Goal: Transaction & Acquisition: Purchase product/service

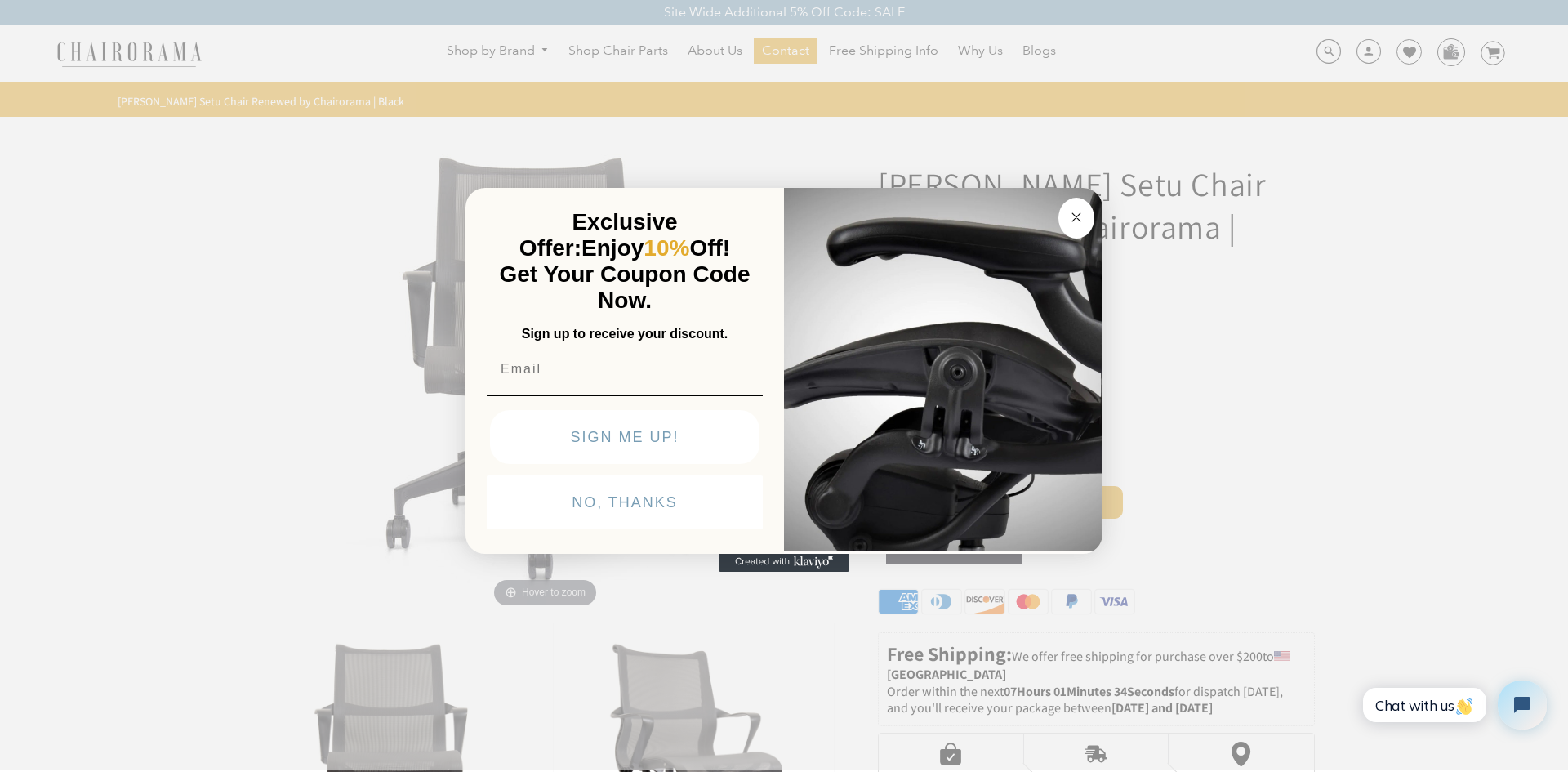
click at [1077, 221] on circle "Close dialog" at bounding box center [1076, 217] width 19 height 19
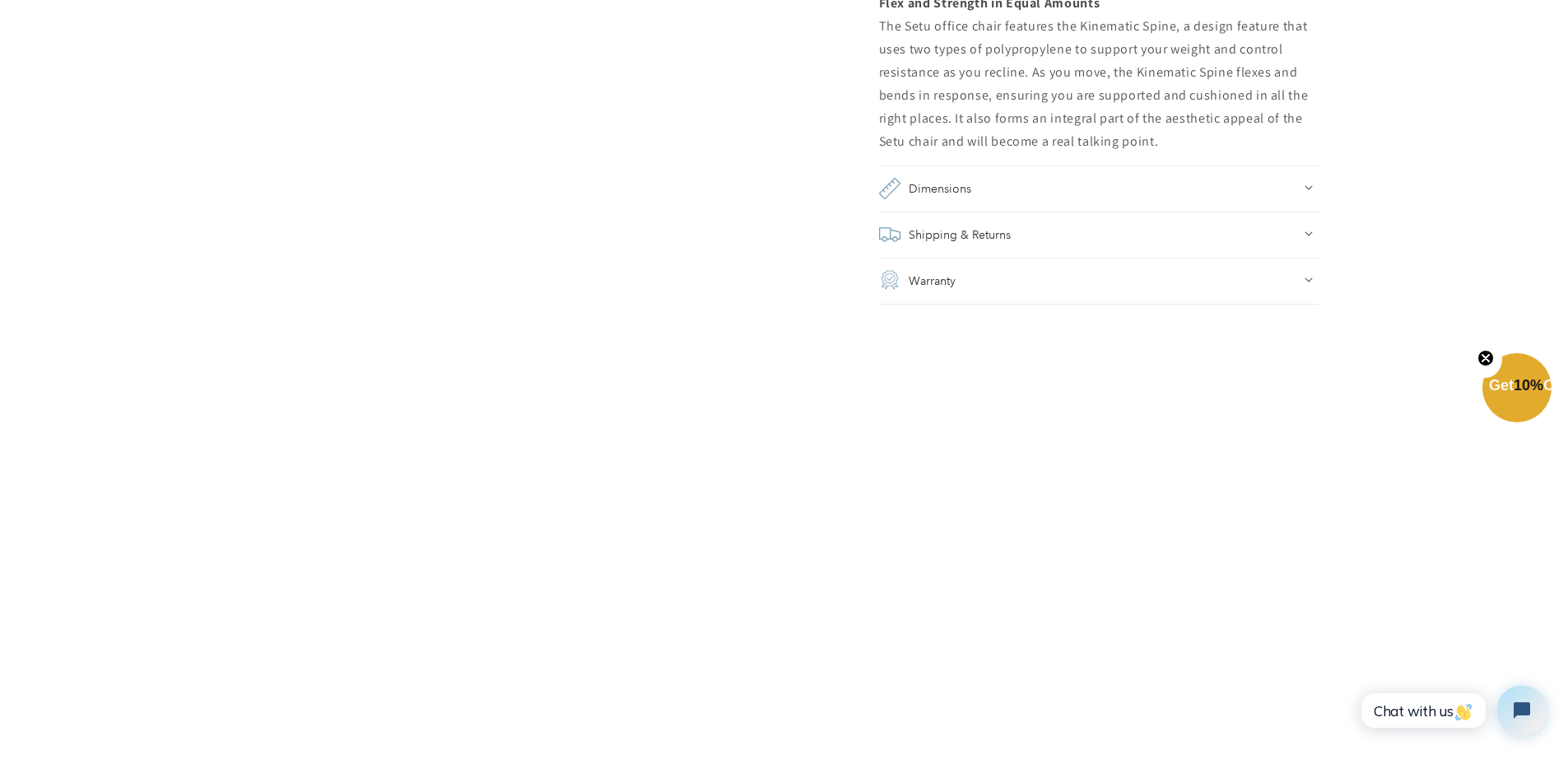
scroll to position [1536, 0]
click at [949, 232] on h2 "Shipping & Returns" at bounding box center [960, 233] width 102 height 23
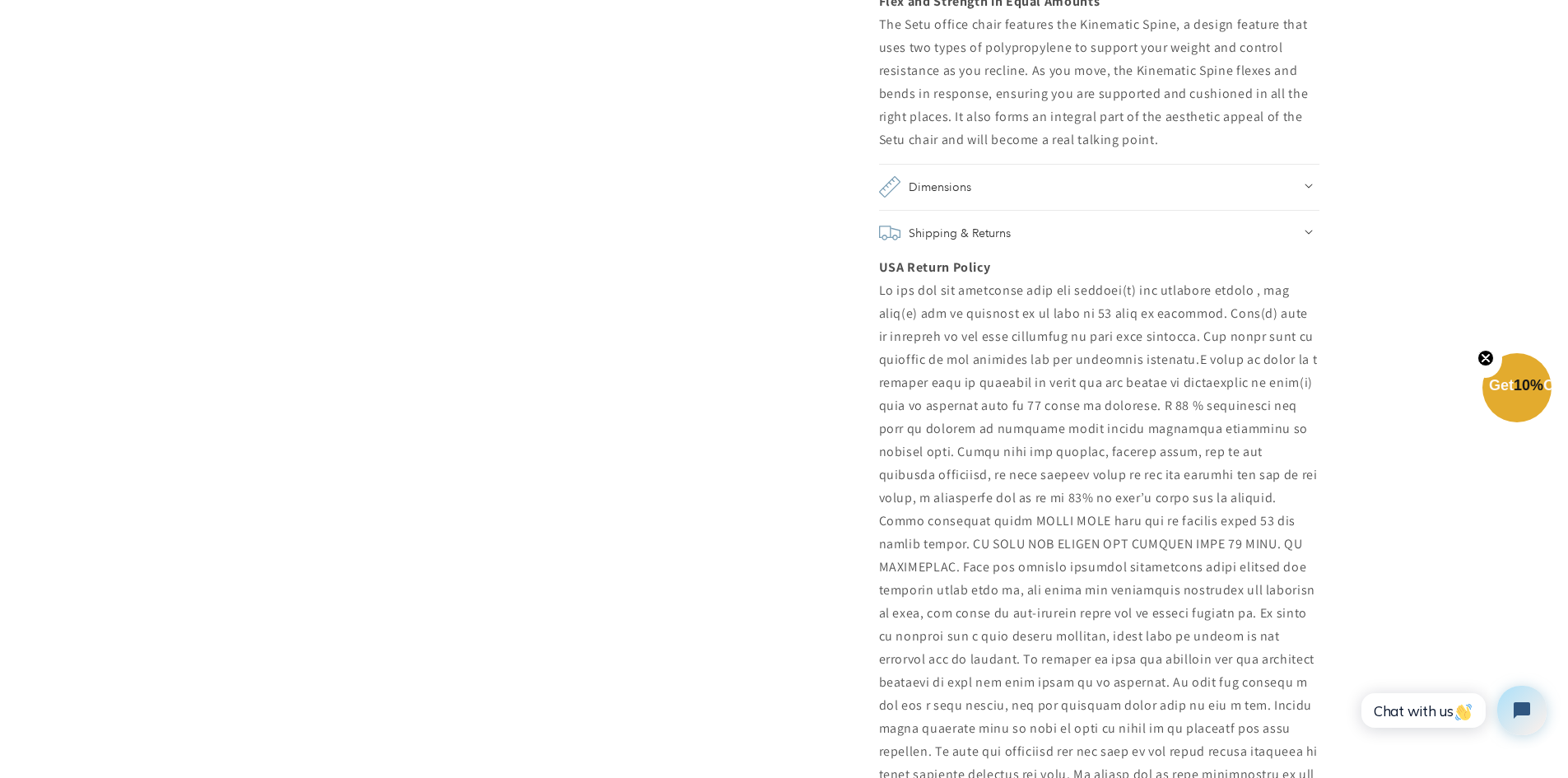
click at [920, 230] on h2 "Shipping & Returns" at bounding box center [960, 233] width 102 height 23
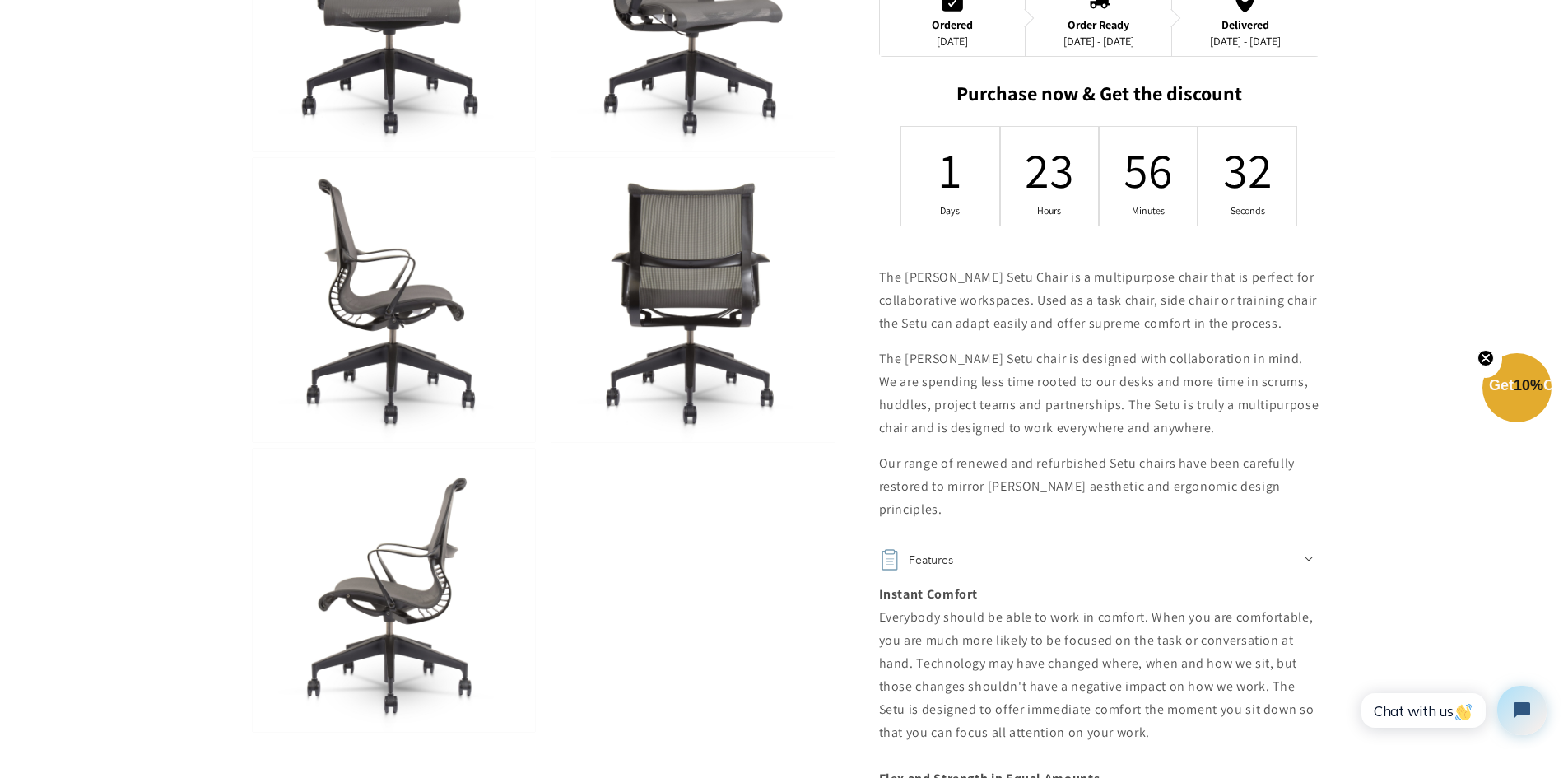
scroll to position [878, 0]
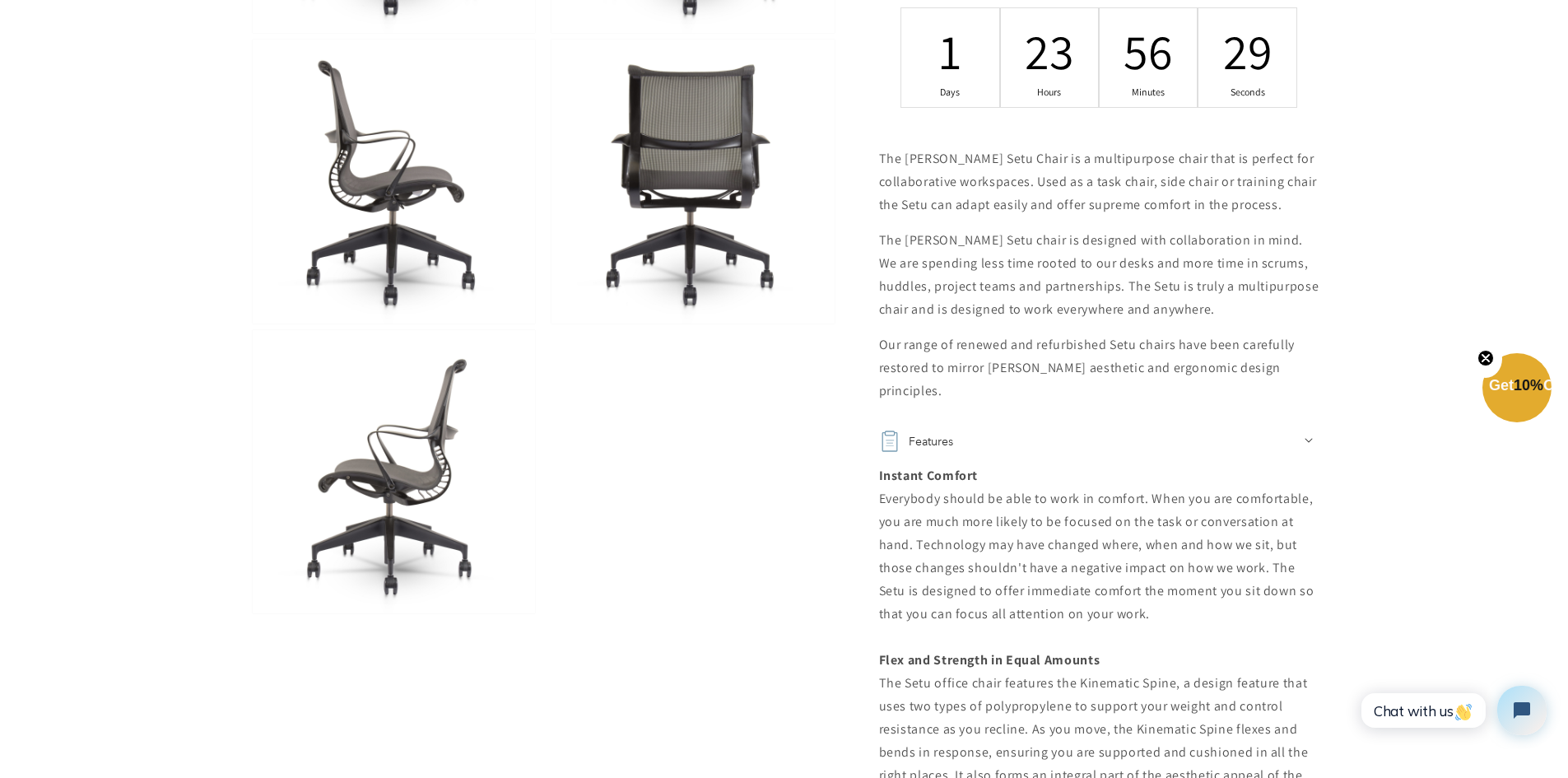
click at [396, 474] on img at bounding box center [394, 471] width 283 height 284
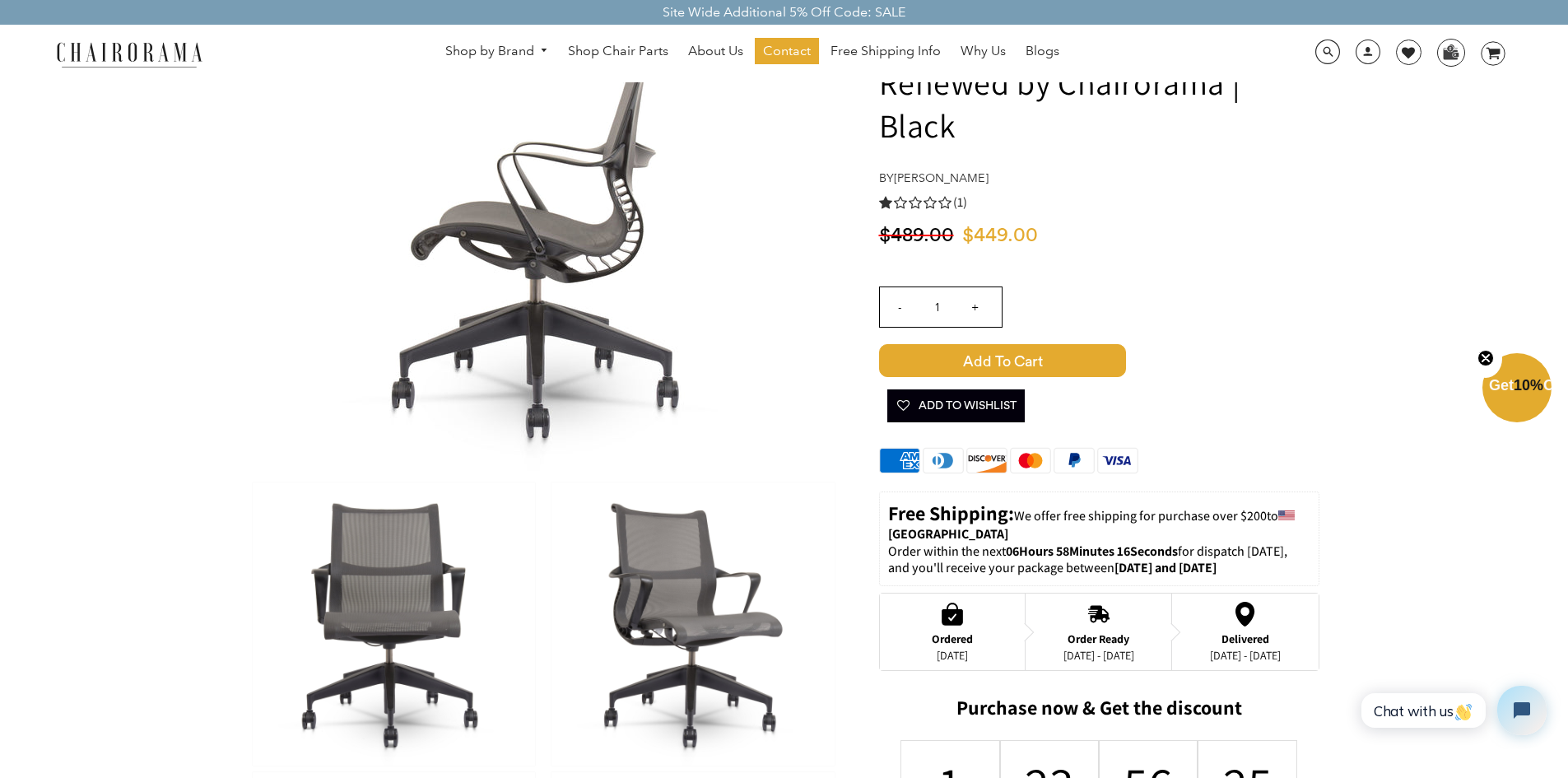
scroll to position [0, 0]
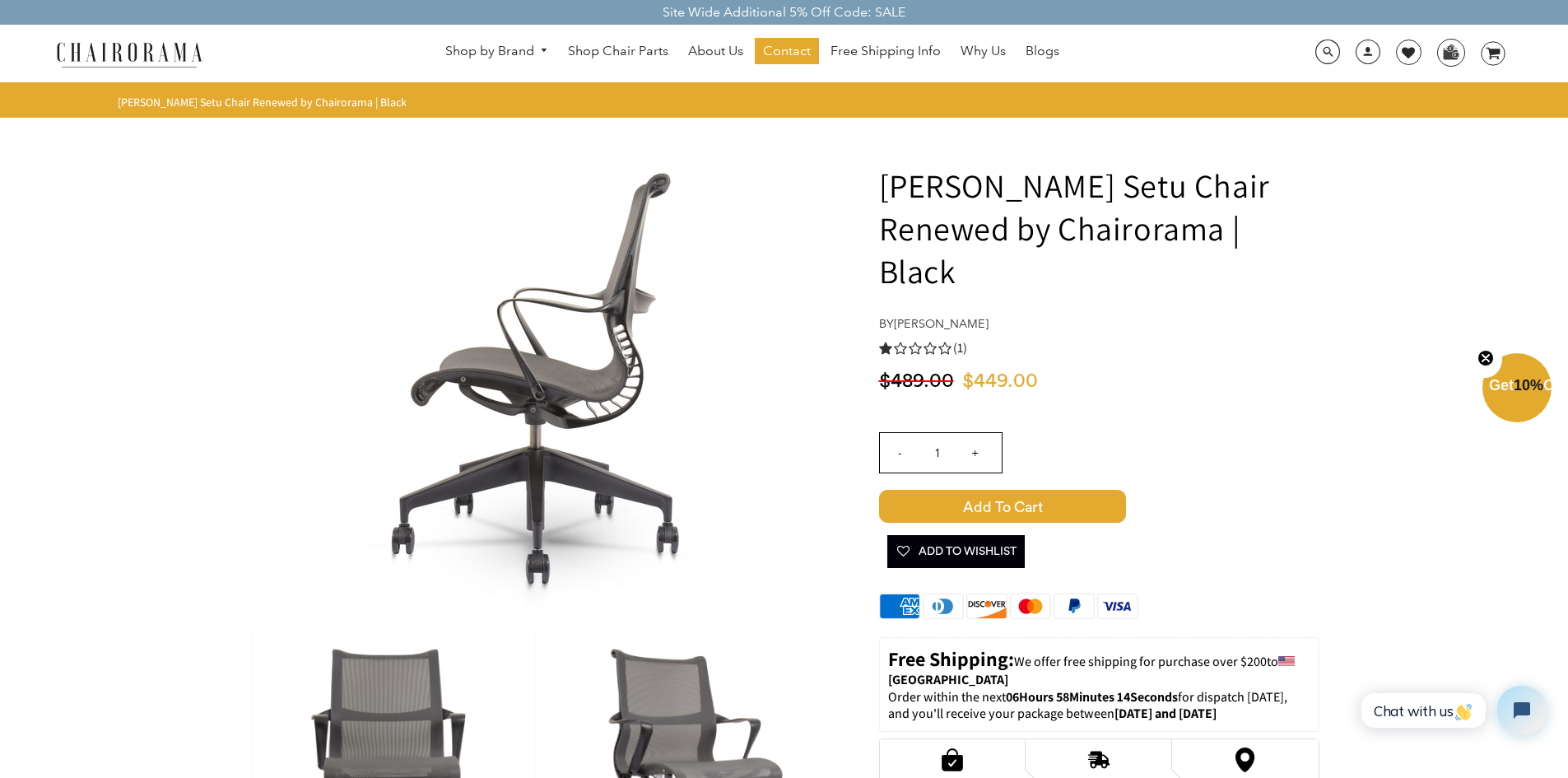
click at [412, 685] on img at bounding box center [394, 770] width 283 height 284
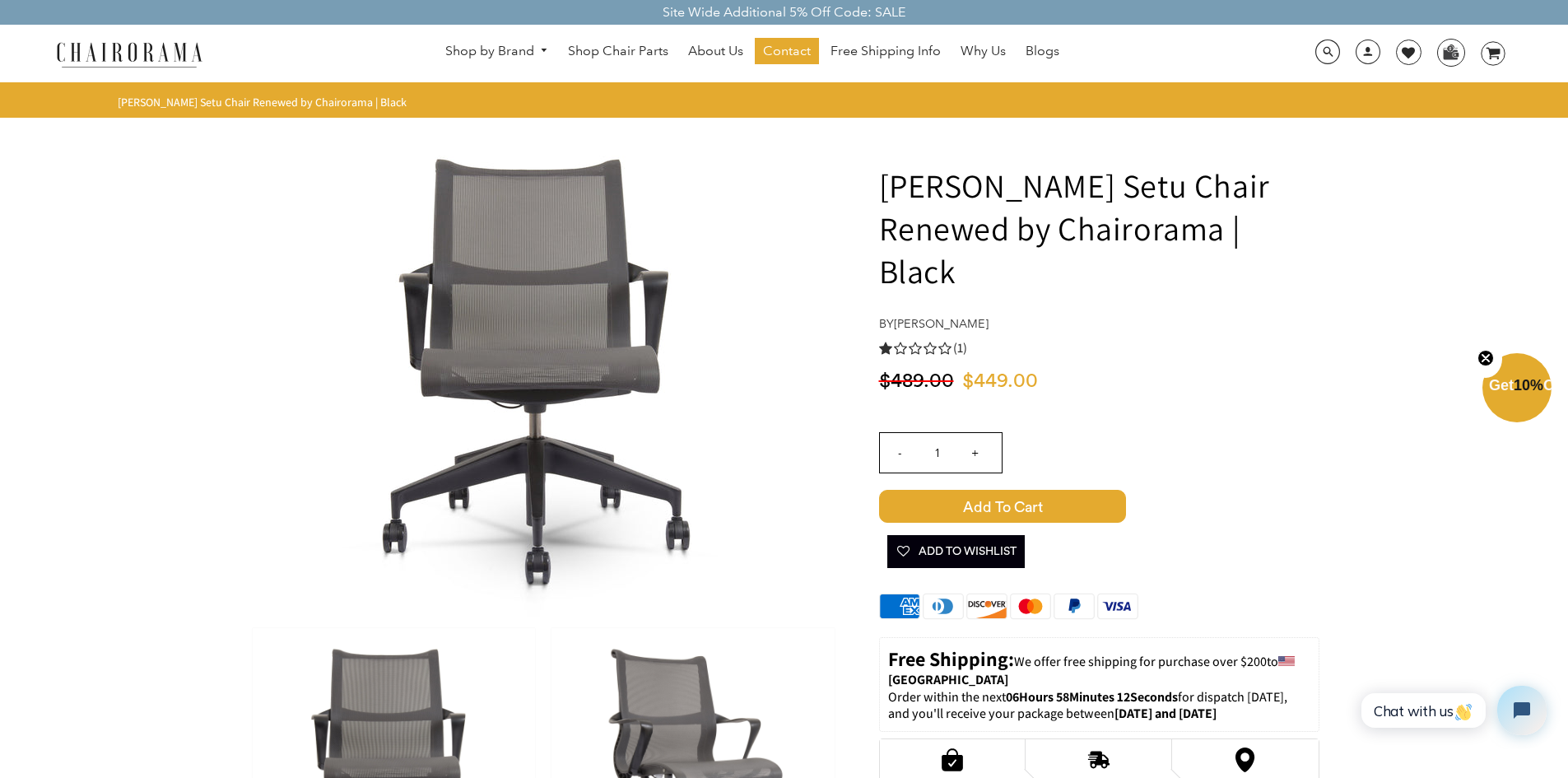
click at [660, 688] on img at bounding box center [692, 770] width 283 height 284
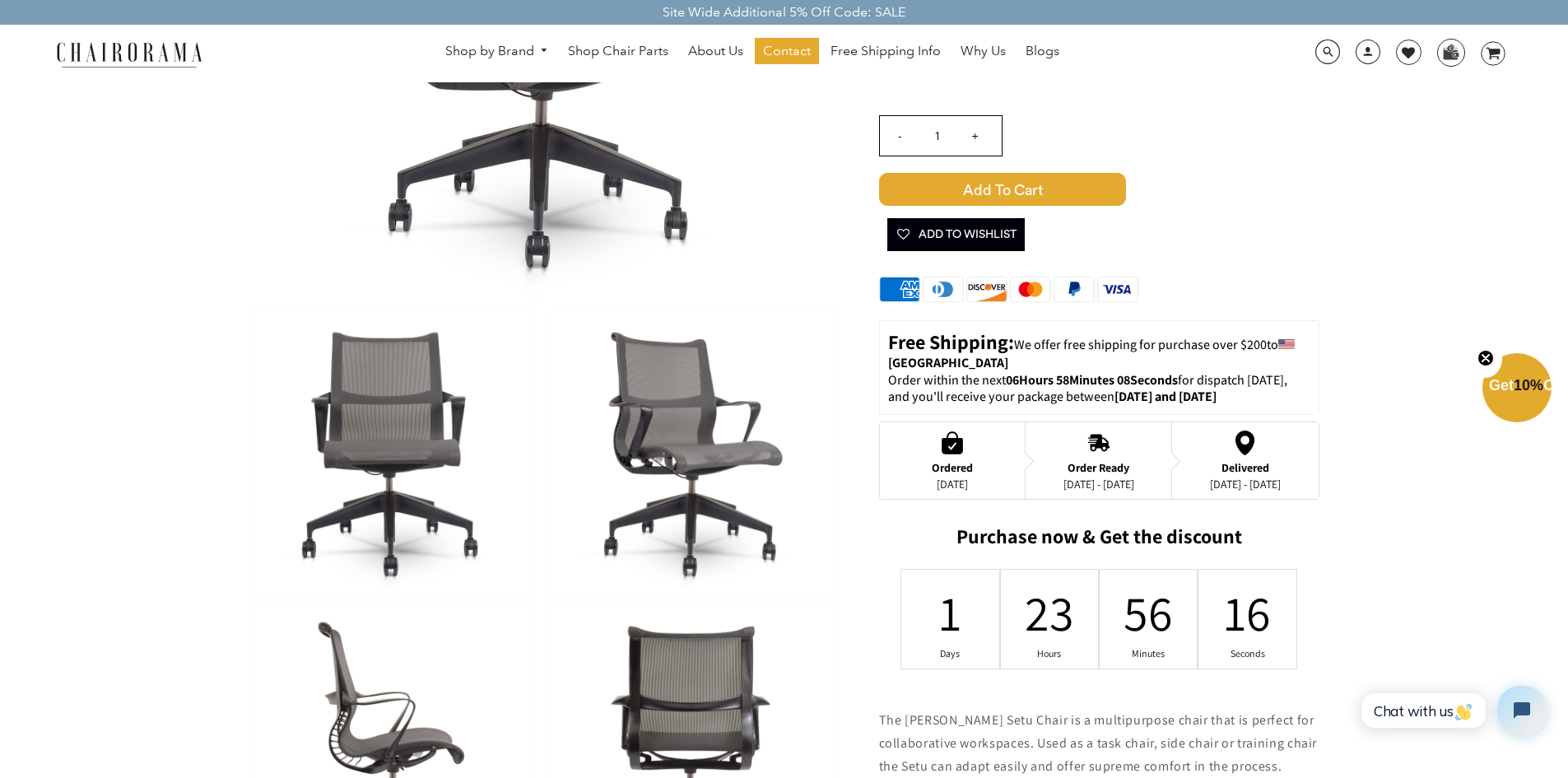
scroll to position [330, 0]
